Goal: Navigation & Orientation: Find specific page/section

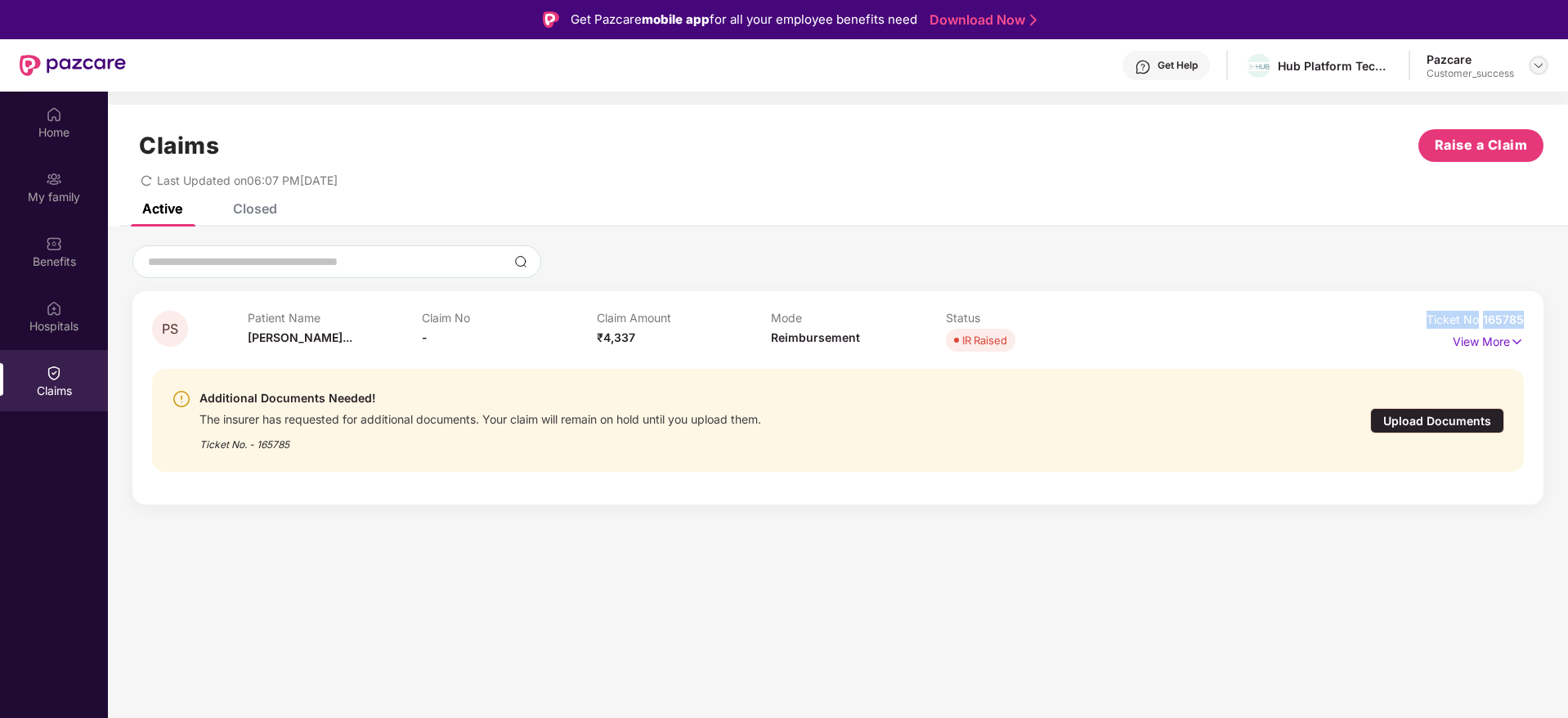
click at [1538, 65] on img at bounding box center [1539, 66] width 13 height 13
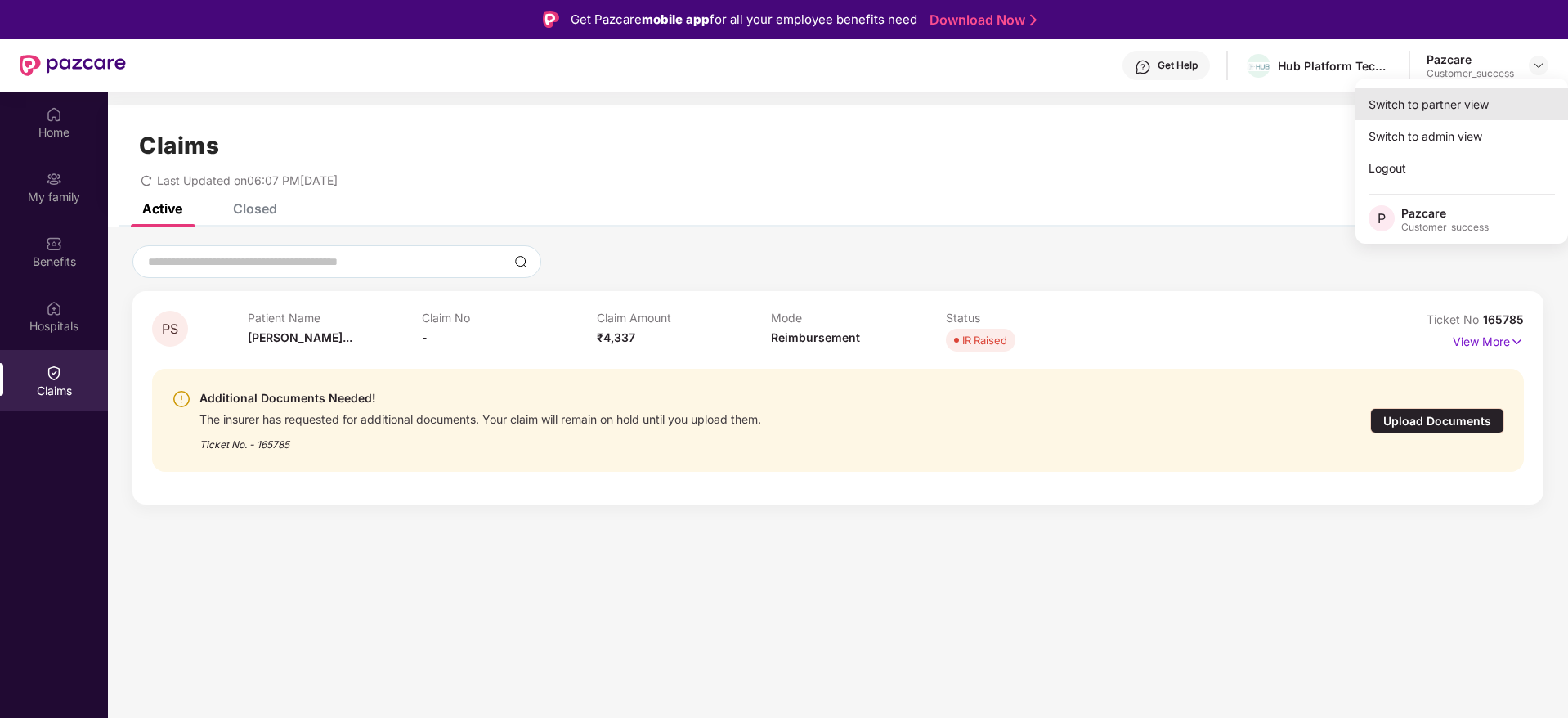
click at [1464, 110] on div "Switch to partner view" at bounding box center [1461, 104] width 212 height 32
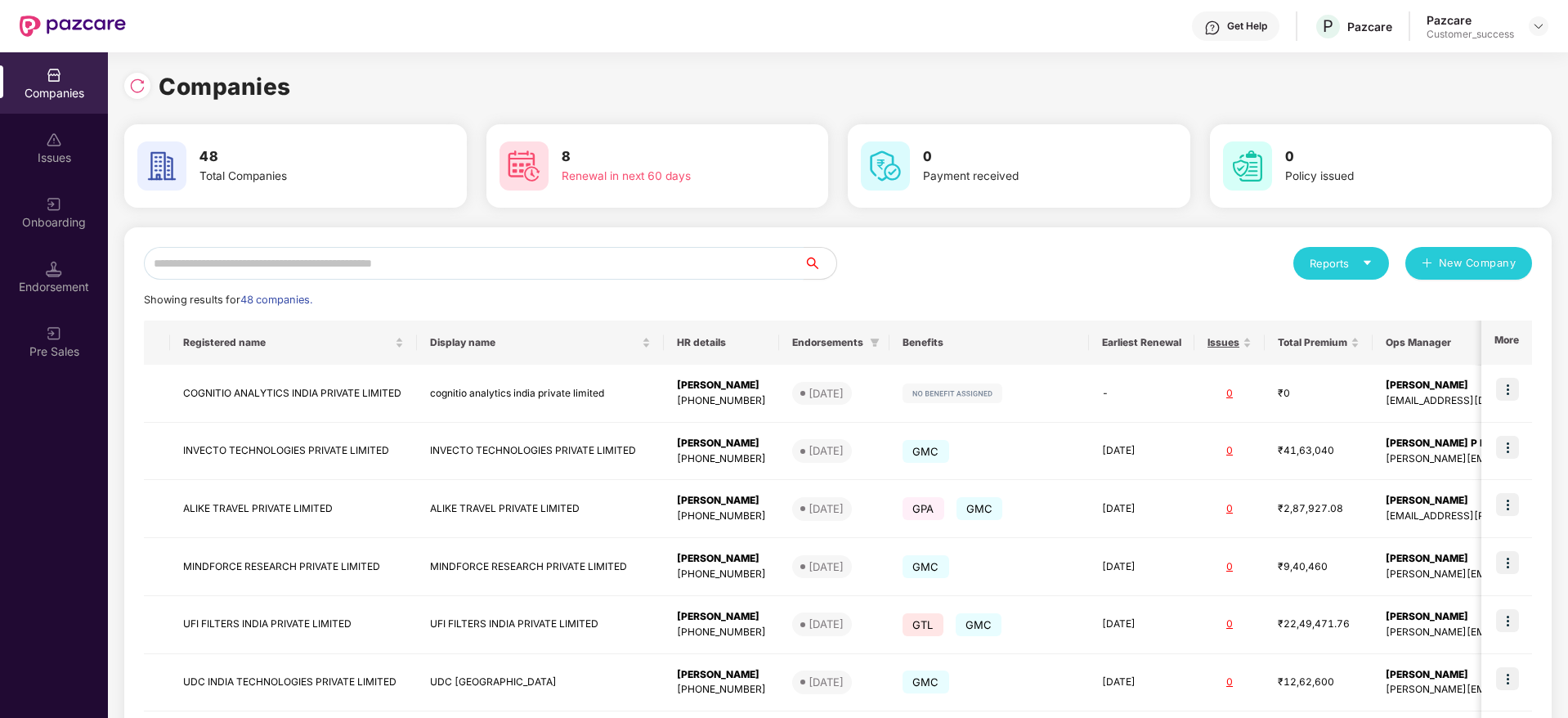
click at [245, 259] on input "text" at bounding box center [474, 263] width 660 height 32
type input "*"
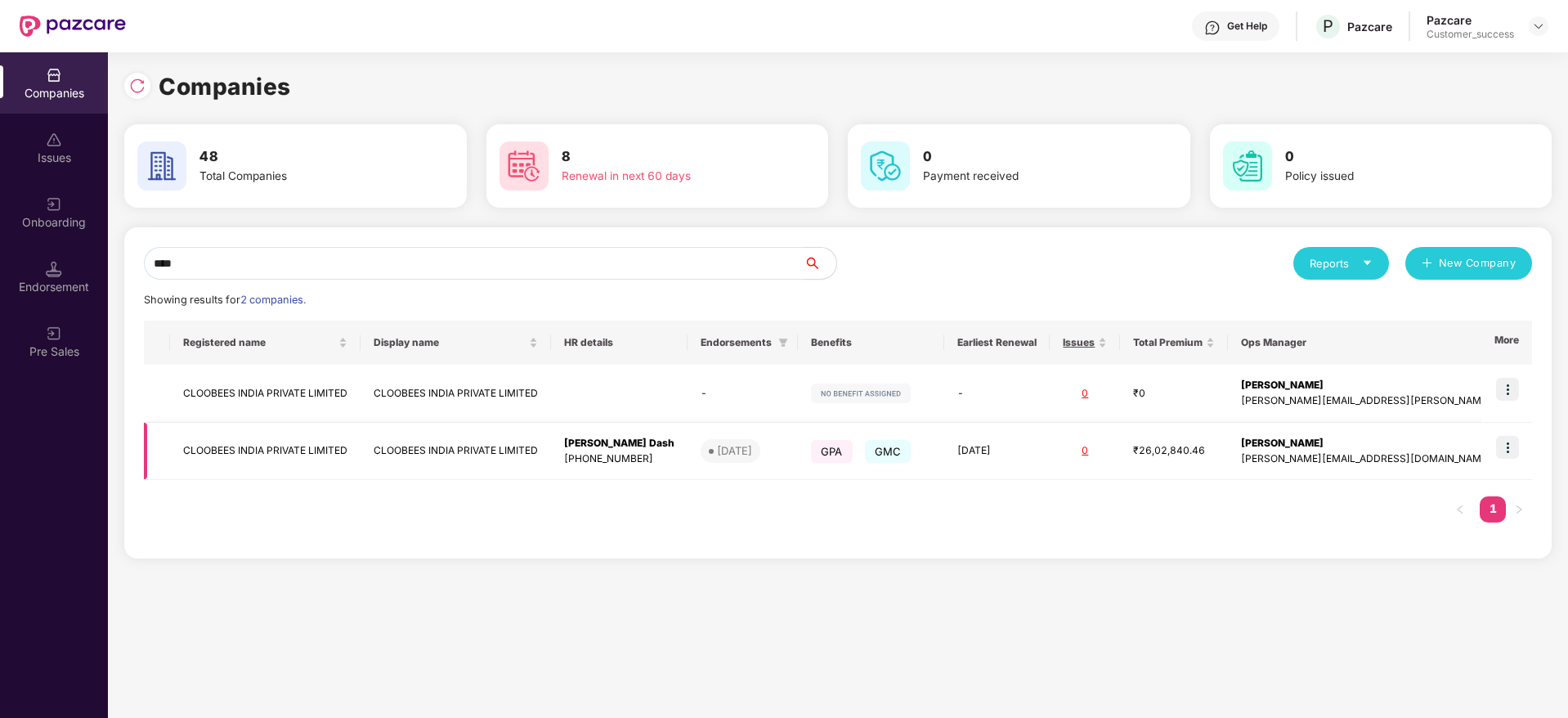
type input "****"
click at [1504, 445] on img at bounding box center [1507, 446] width 22 height 22
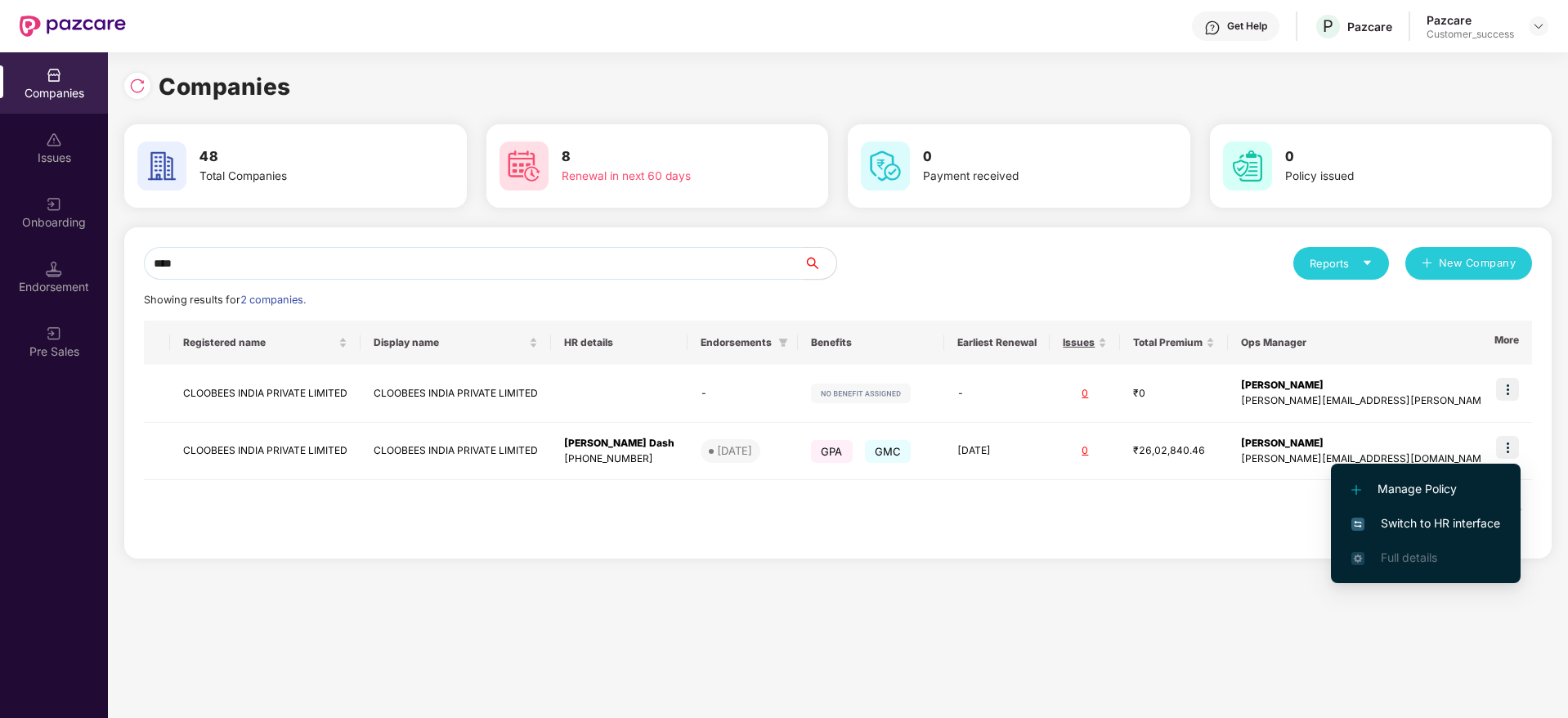
click at [1409, 527] on span "Switch to HR interface" at bounding box center [1426, 524] width 149 height 18
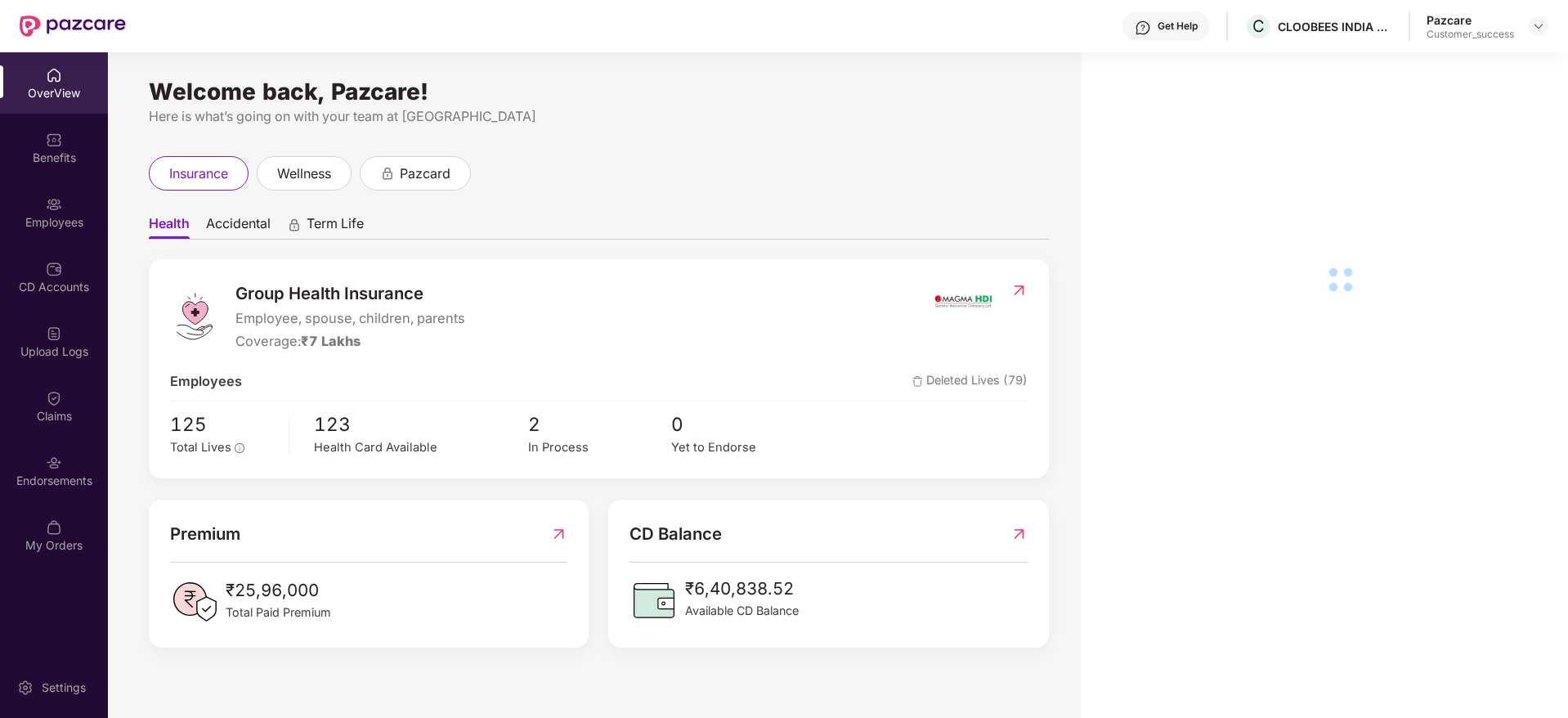
click at [68, 234] on div "Employees" at bounding box center [54, 212] width 108 height 62
